Goal: Browse casually

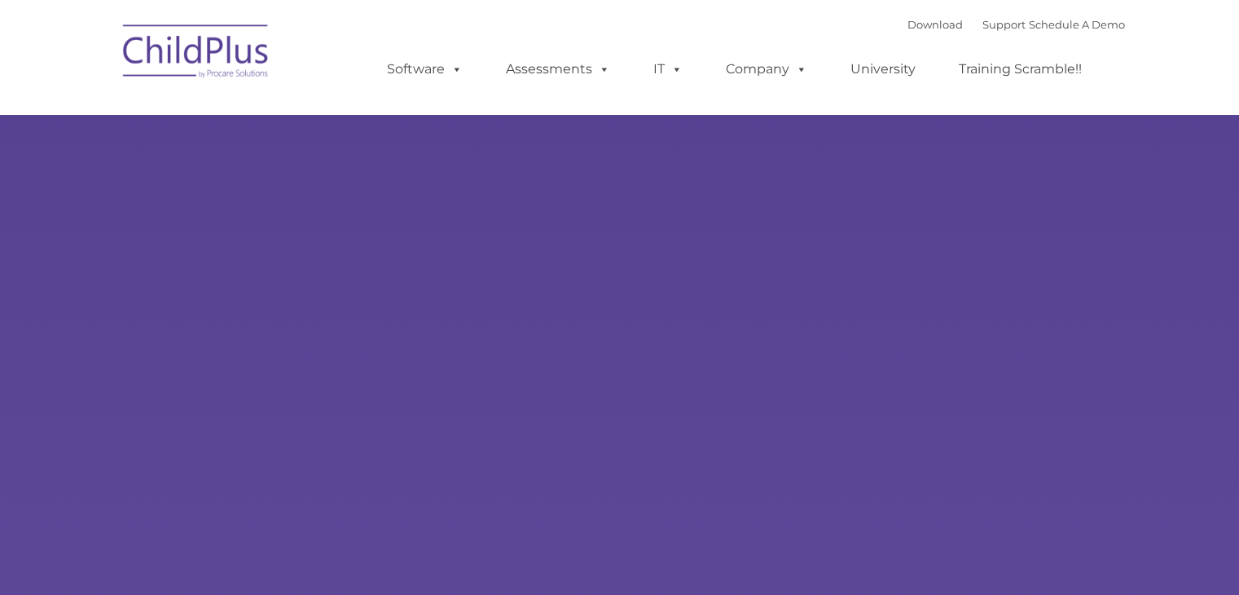
type input ""
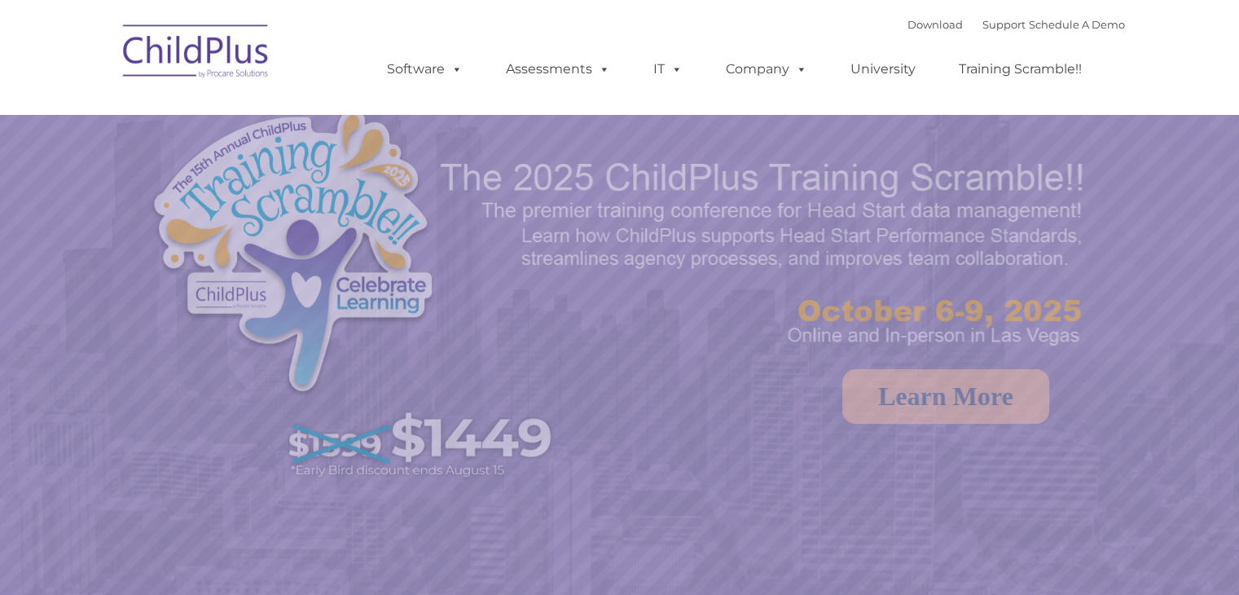
select select "MEDIUM"
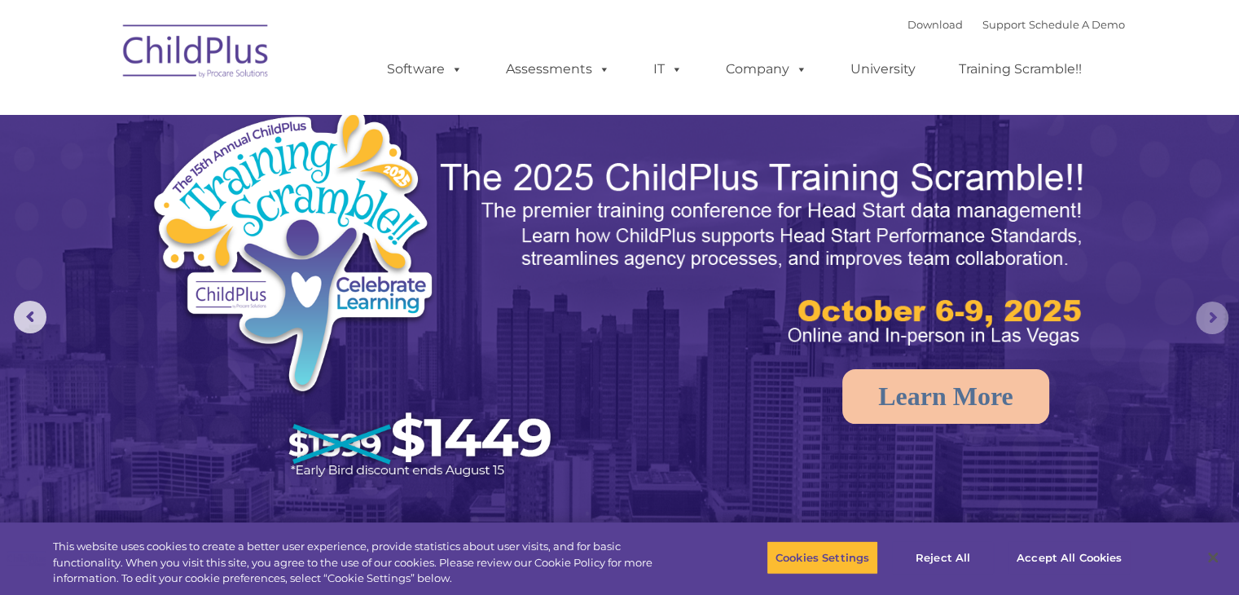
click at [1202, 320] on rs-arrow at bounding box center [1212, 317] width 33 height 33
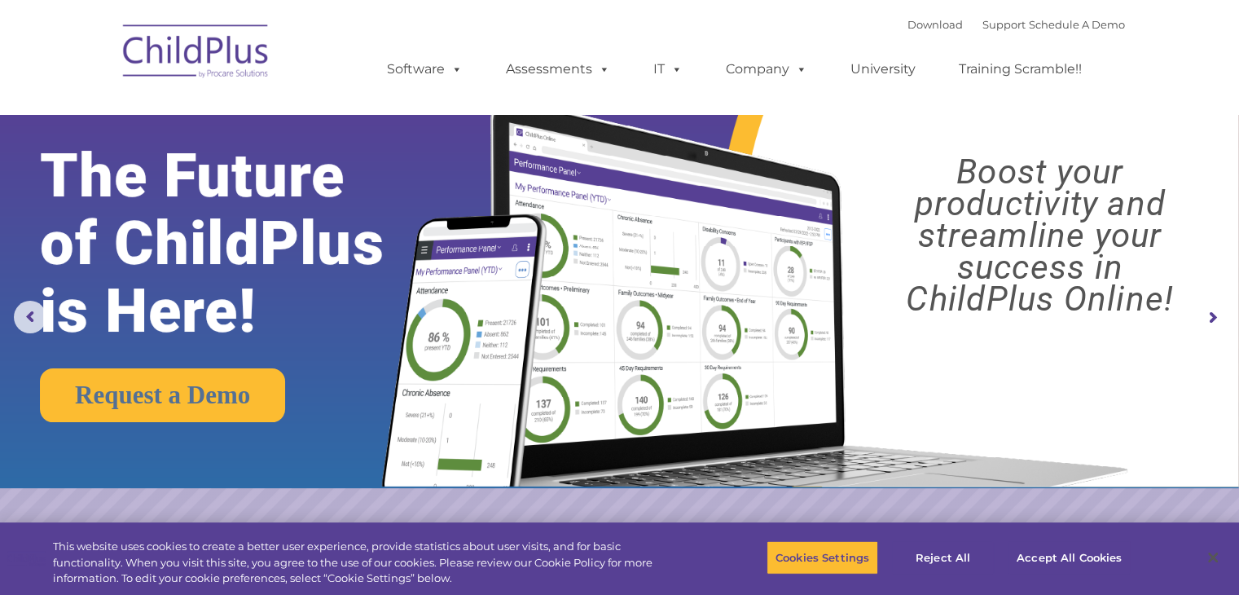
click at [178, 50] on img at bounding box center [196, 53] width 163 height 81
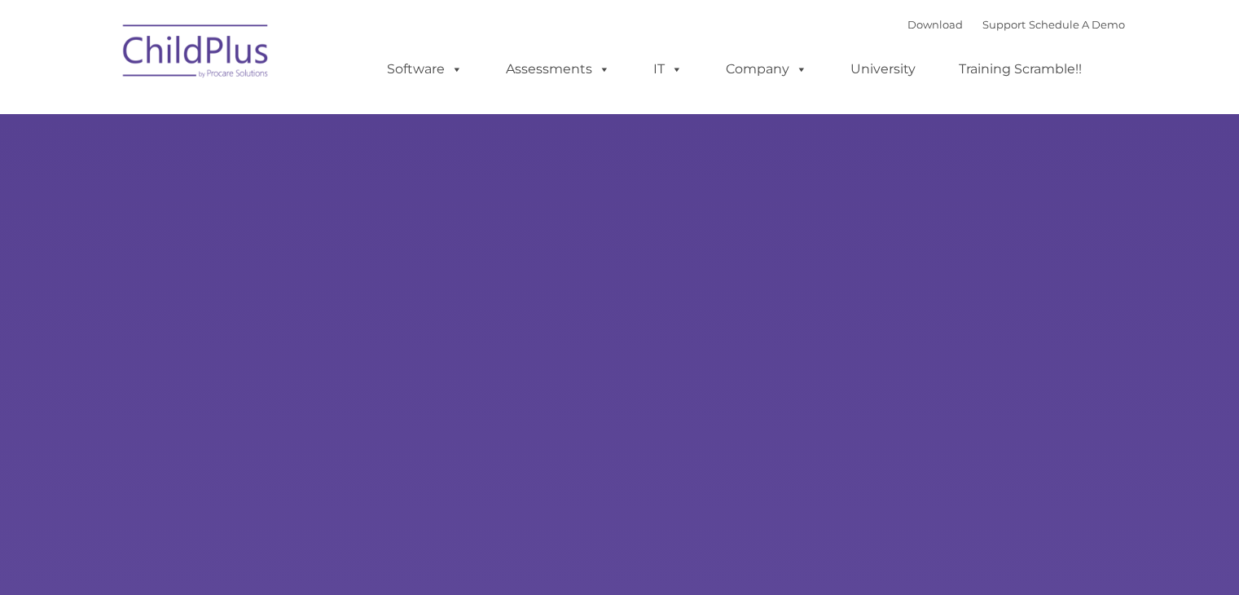
type input ""
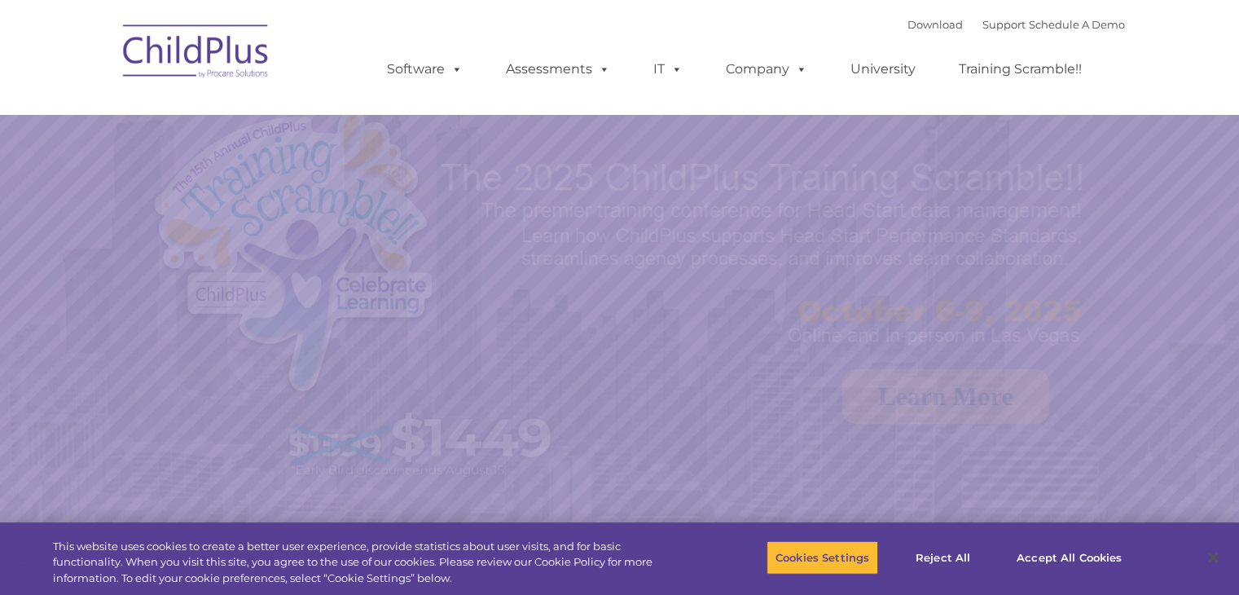
select select "MEDIUM"
